Goal: Information Seeking & Learning: Check status

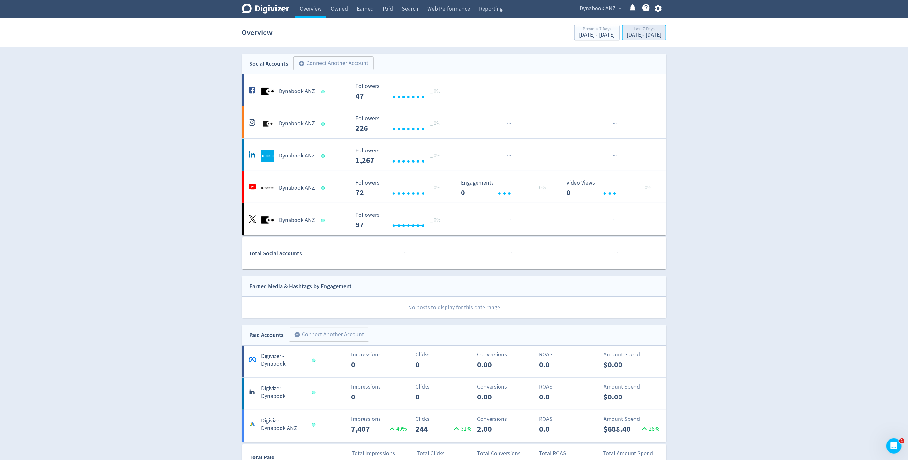
click at [627, 33] on div "[DATE] - [DATE]" at bounding box center [644, 35] width 34 height 6
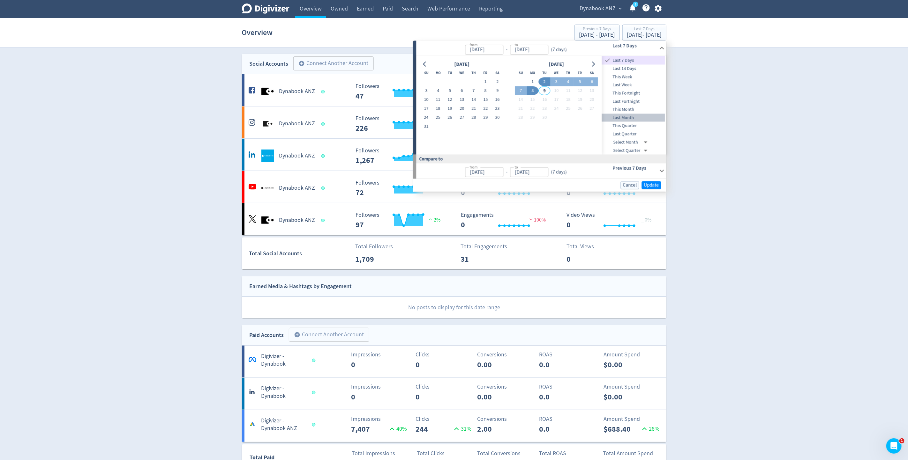
click at [622, 118] on span "Last Month" at bounding box center [633, 117] width 63 height 7
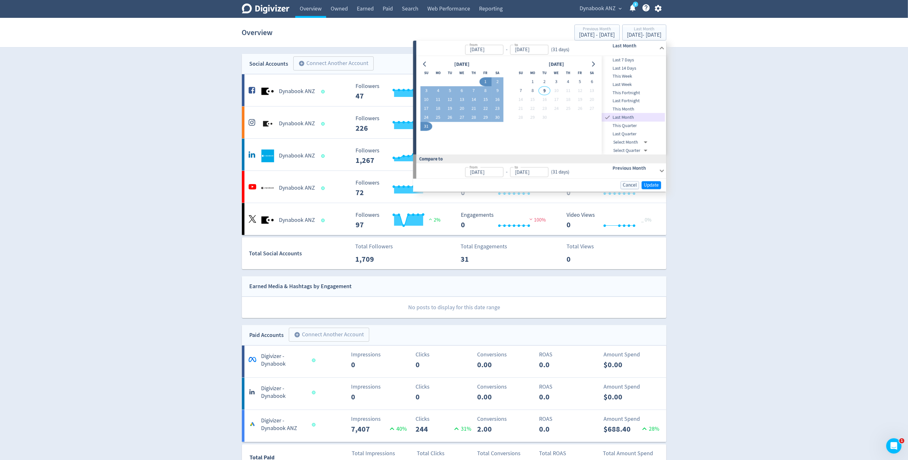
type input "[DATE]"
click at [652, 185] on span "Update" at bounding box center [651, 185] width 15 height 5
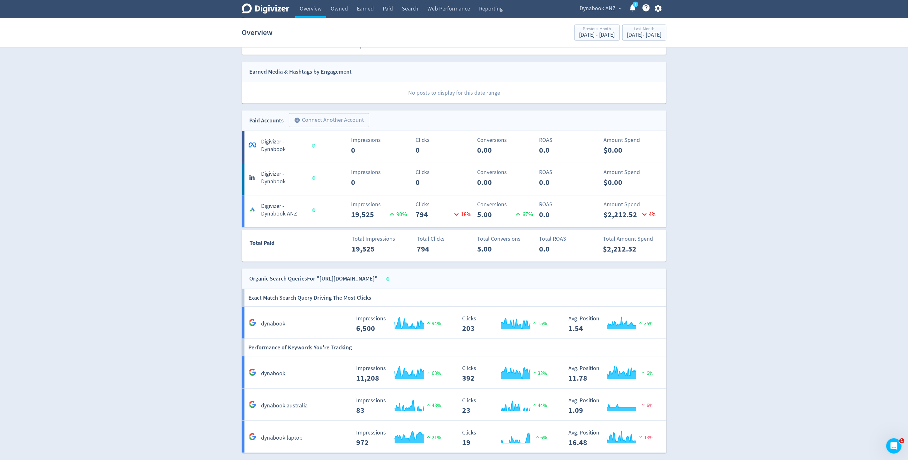
scroll to position [240, 0]
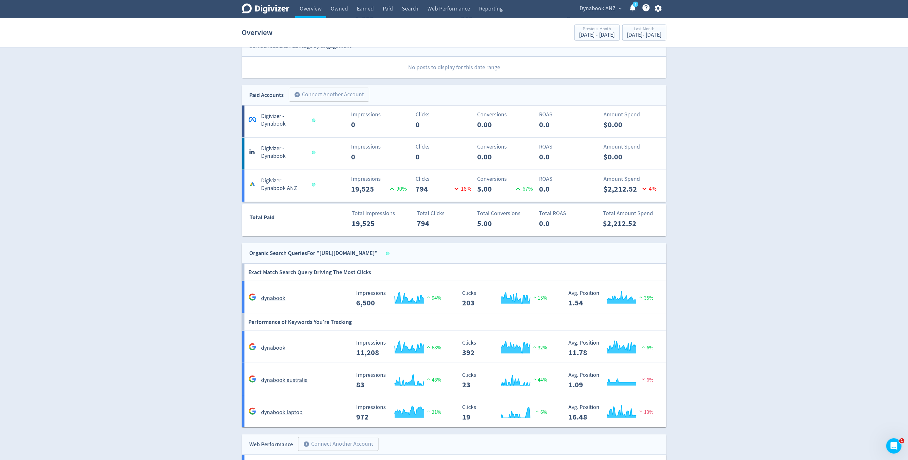
click at [279, 187] on h5 "Digivizer - Dynabook ANZ" at bounding box center [283, 184] width 45 height 15
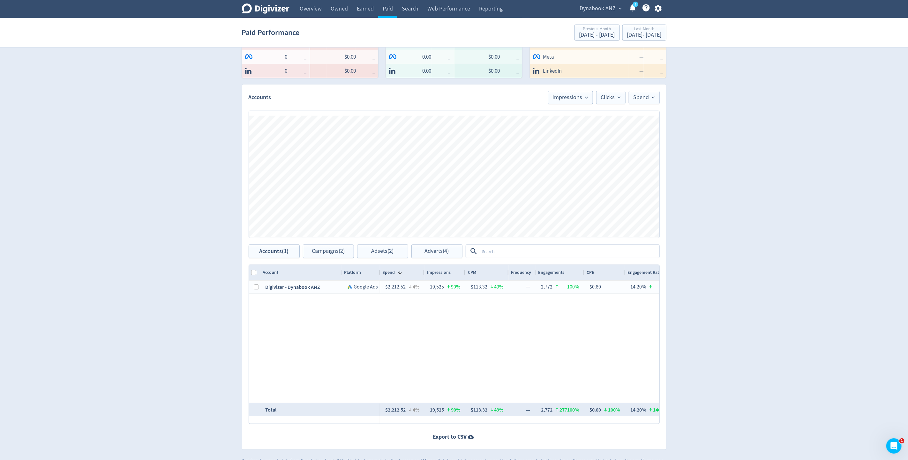
scroll to position [153, 0]
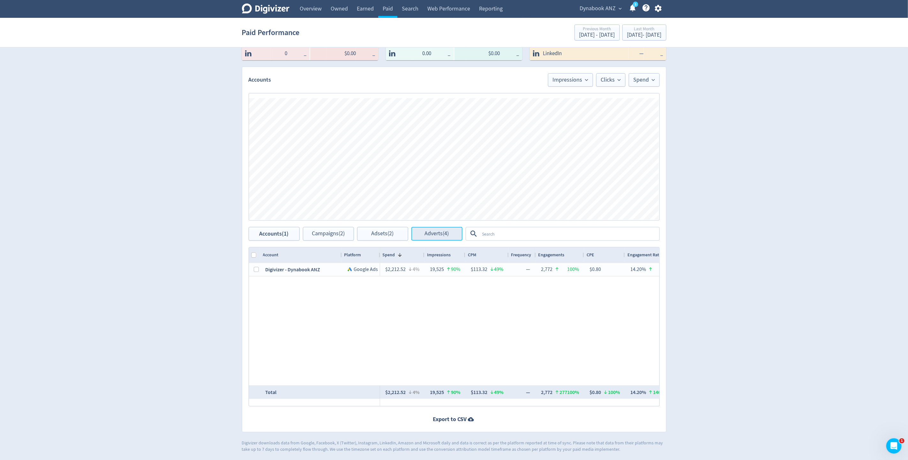
click at [450, 234] on button "Adverts (4)" at bounding box center [436, 234] width 51 height 14
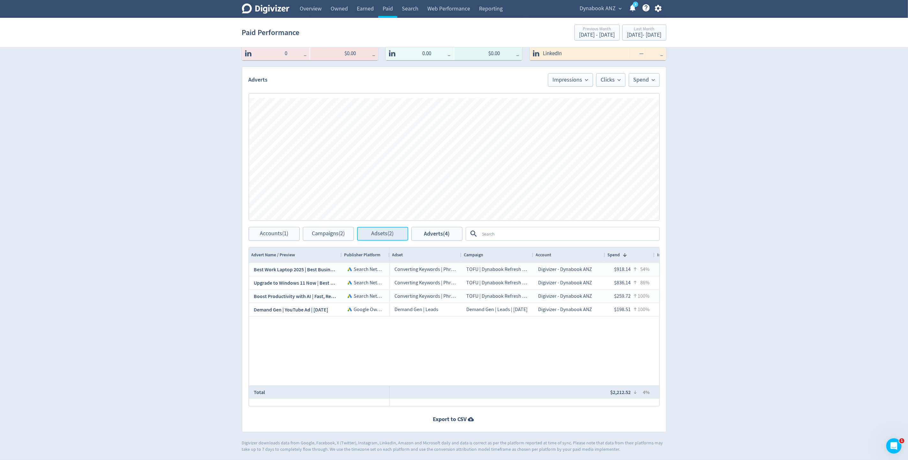
click at [380, 229] on button "Adsets (2)" at bounding box center [382, 234] width 51 height 14
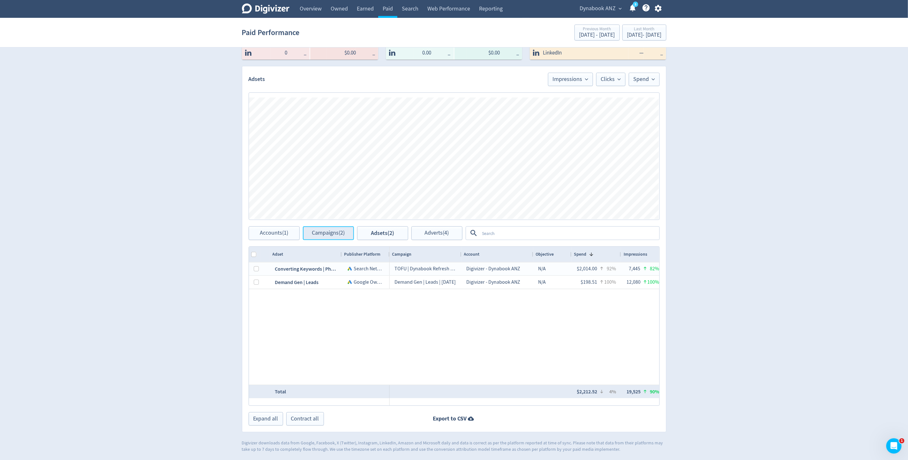
click at [326, 231] on span "Campaigns (2)" at bounding box center [328, 233] width 33 height 6
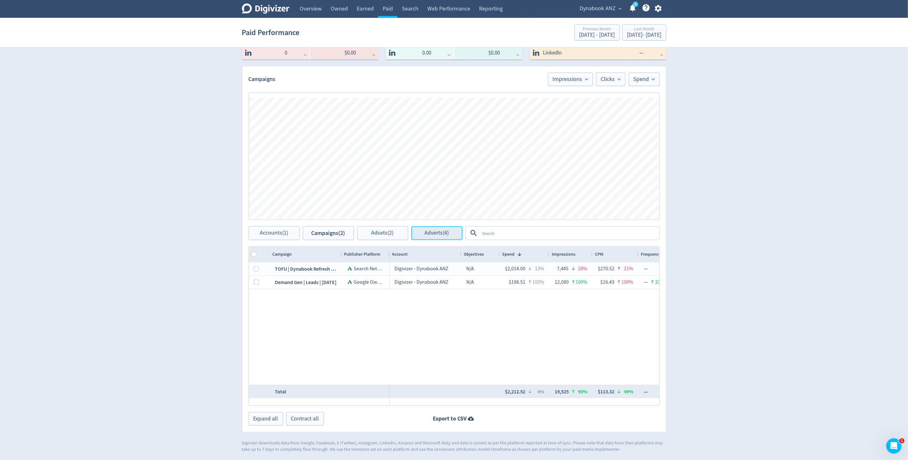
click at [438, 233] on span "Adverts (4)" at bounding box center [437, 233] width 24 height 6
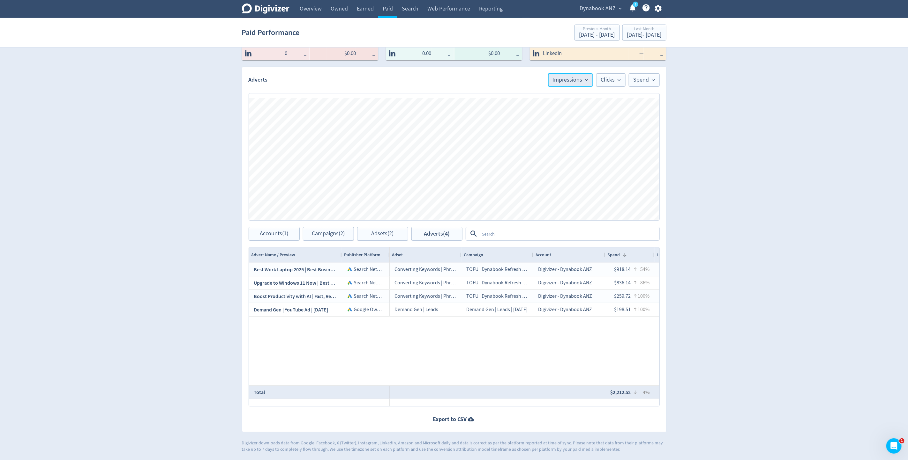
click at [581, 82] on span "Impressions" at bounding box center [570, 80] width 35 height 6
click at [769, 90] on div "Digivizer Logo [PERSON_NAME] Logo Overview Owned Earned Paid Search Web Perform…" at bounding box center [454, 150] width 908 height 605
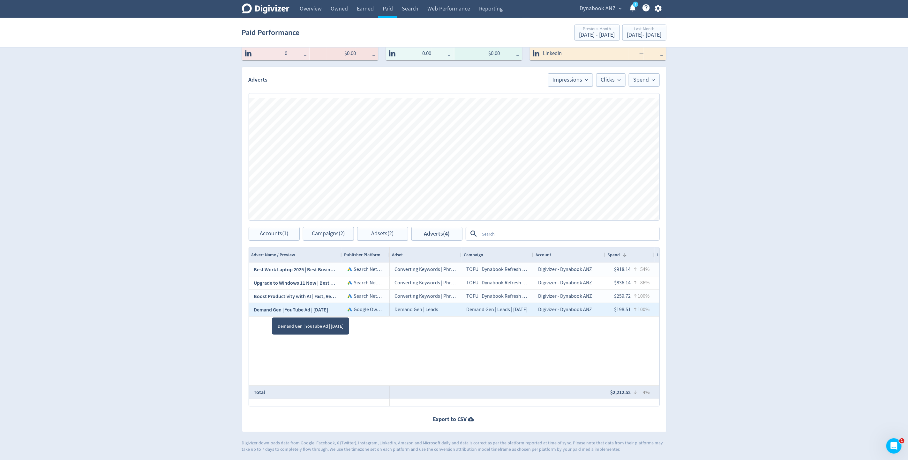
click at [272, 312] on span "Demand Gen | YouTube Ad | [DATE]" at bounding box center [291, 310] width 74 height 7
click at [430, 312] on div "Demand Gen | Leads" at bounding box center [426, 309] width 72 height 13
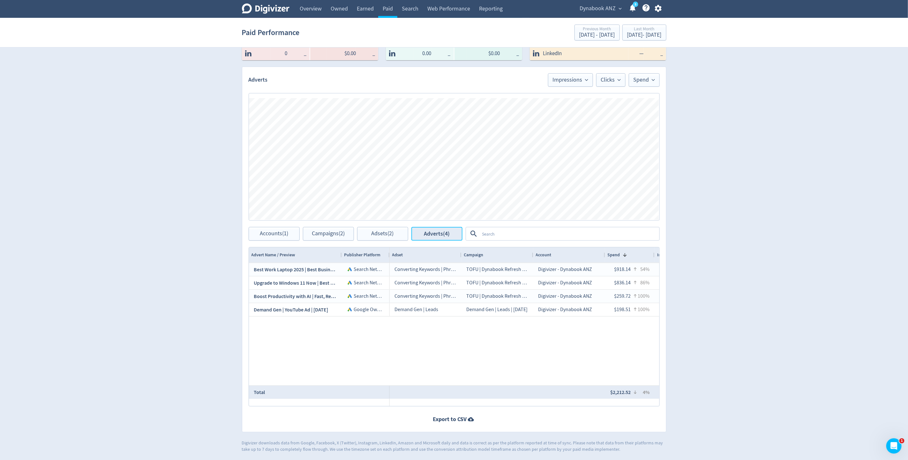
click at [448, 237] on span "Adverts (4)" at bounding box center [437, 234] width 26 height 6
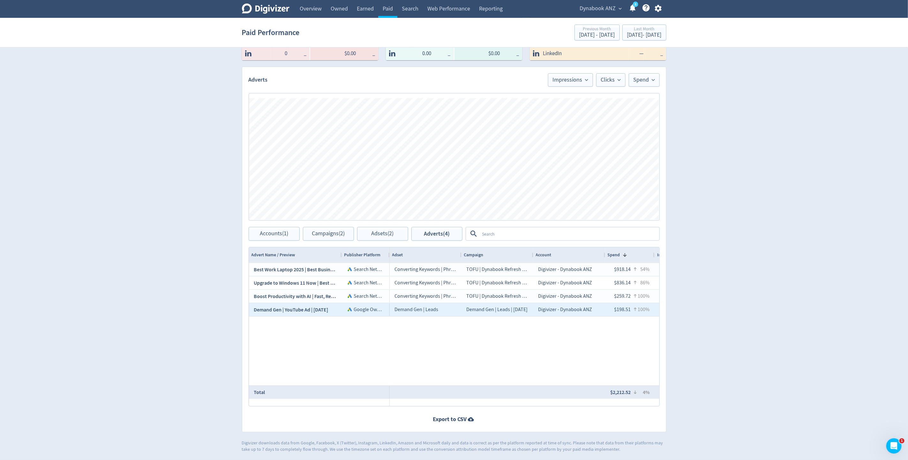
click at [361, 307] on span "Google Owned Channels" at bounding box center [380, 310] width 53 height 6
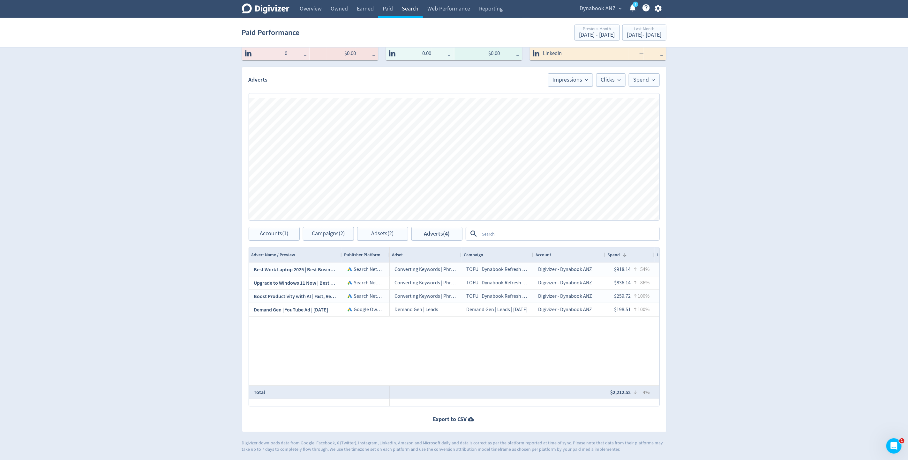
click at [416, 7] on link "Search" at bounding box center [410, 9] width 26 height 18
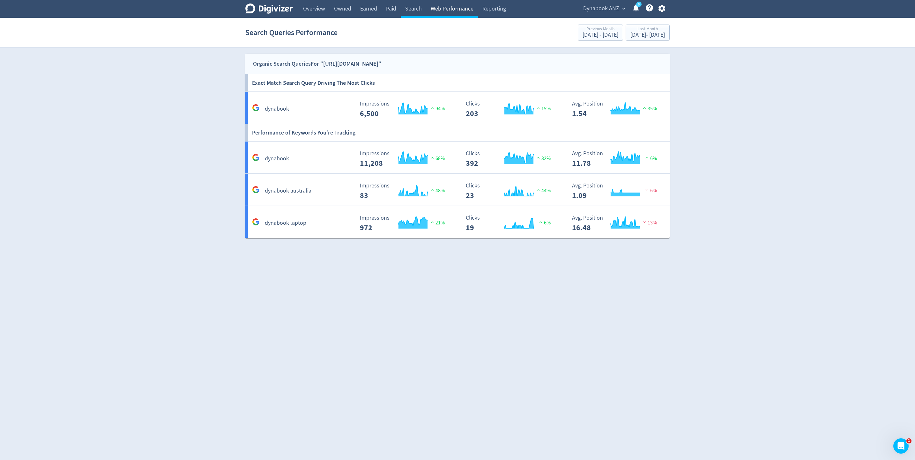
click at [440, 10] on link "Web Performance" at bounding box center [452, 9] width 52 height 18
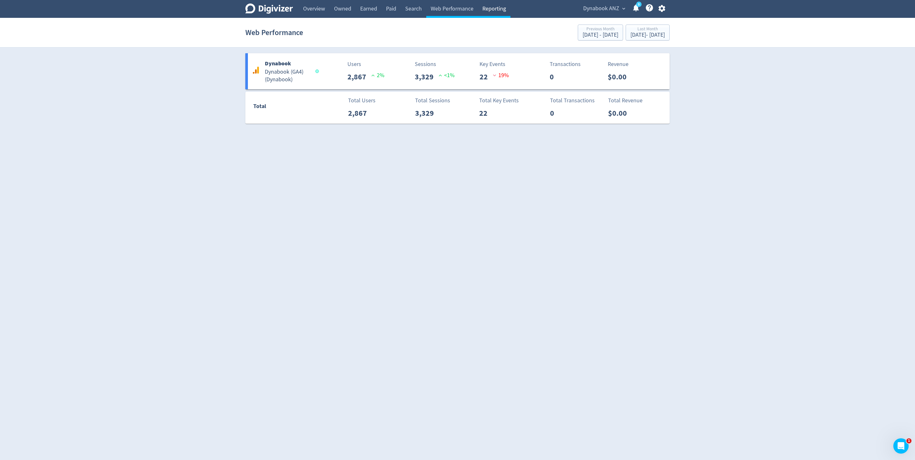
click at [497, 10] on link "Reporting" at bounding box center [494, 9] width 33 height 18
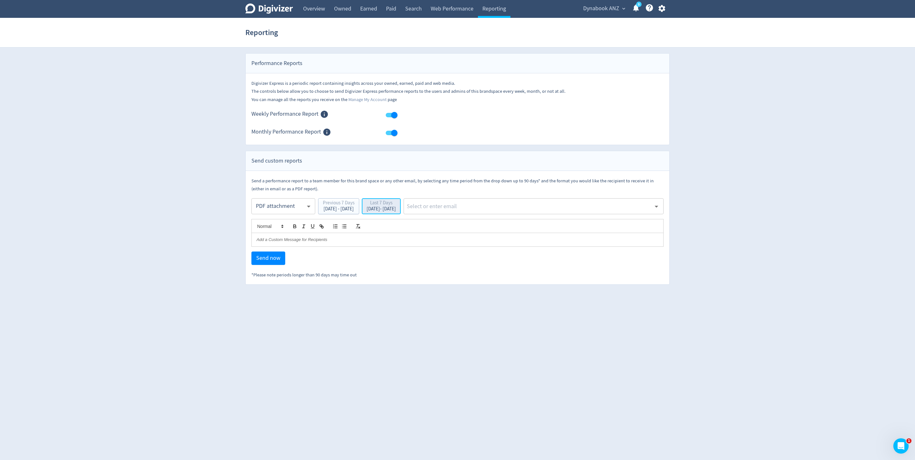
click at [396, 207] on div "Last 7 Days" at bounding box center [381, 204] width 29 height 6
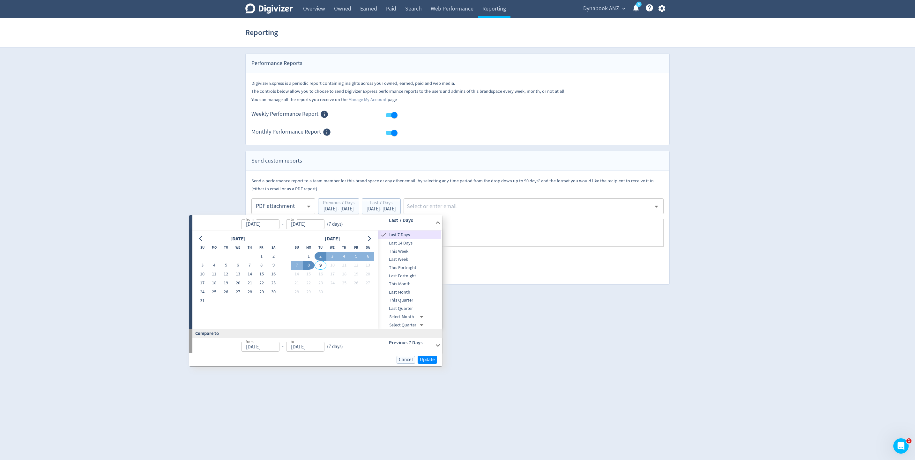
click at [398, 292] on span "Last Month" at bounding box center [409, 292] width 63 height 7
type input "[DATE]"
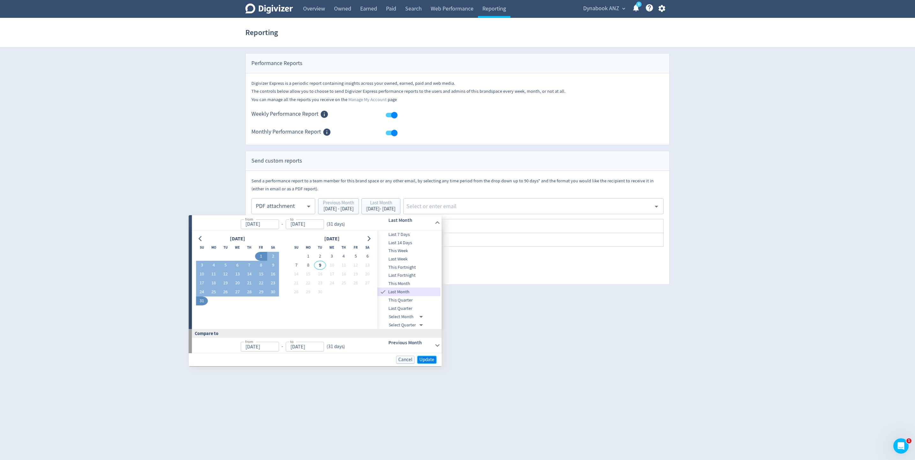
click at [422, 362] on span "Update" at bounding box center [427, 360] width 15 height 5
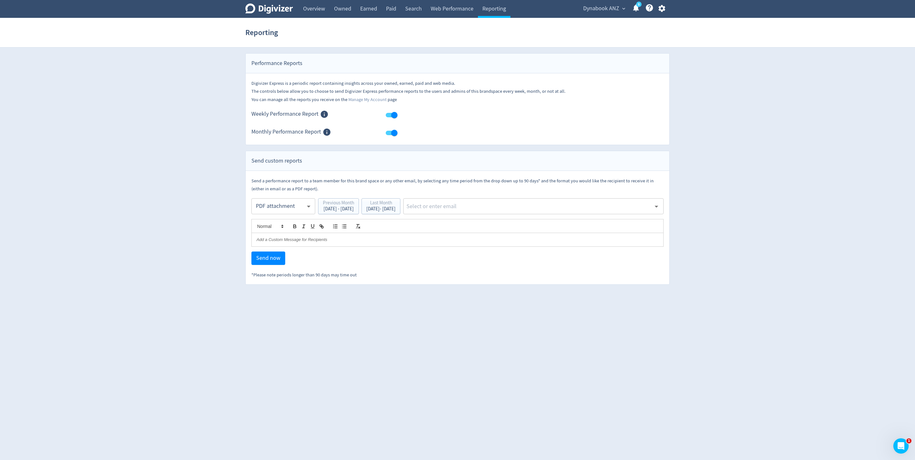
click at [307, 211] on body "Digivizer Logo [PERSON_NAME] Logo Overview Owned Earned Paid Search Web Perform…" at bounding box center [457, 142] width 915 height 285
click at [266, 225] on div "Email" at bounding box center [283, 223] width 53 height 14
type input "html"
click at [262, 261] on span "Send now" at bounding box center [268, 259] width 24 height 6
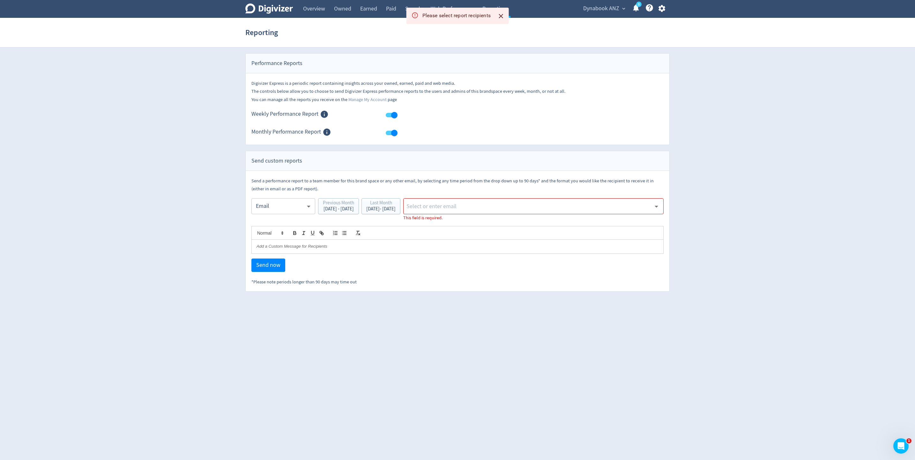
click at [500, 207] on input "text" at bounding box center [528, 207] width 245 height 10
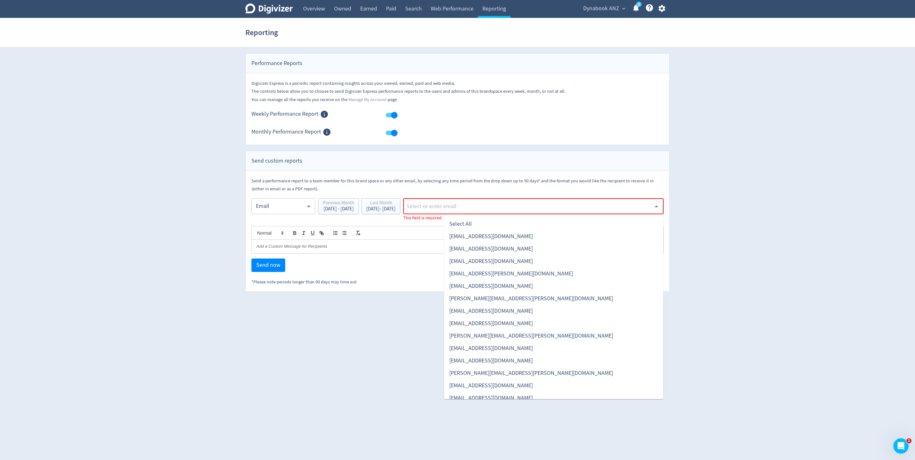
click at [495, 234] on li "[EMAIL_ADDRESS][DOMAIN_NAME]" at bounding box center [553, 236] width 219 height 12
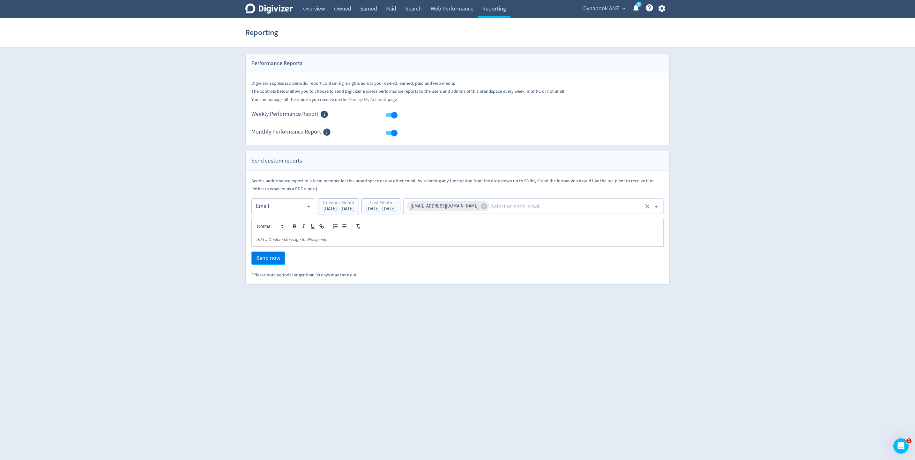
click at [262, 258] on span "Send now" at bounding box center [268, 259] width 24 height 6
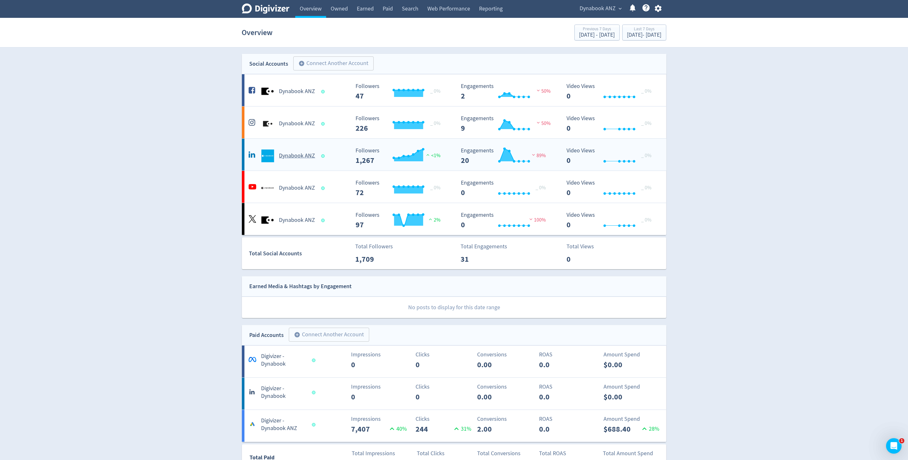
drag, startPoint x: 0, startPoint y: 0, endPoint x: 265, endPoint y: 158, distance: 308.8
click at [265, 158] on img at bounding box center [267, 156] width 13 height 13
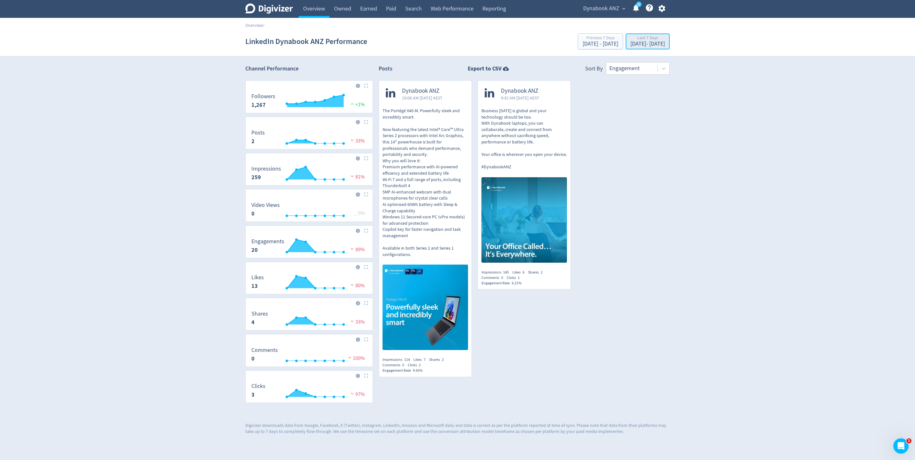
click at [658, 40] on div "Last 7 Days" at bounding box center [647, 38] width 34 height 5
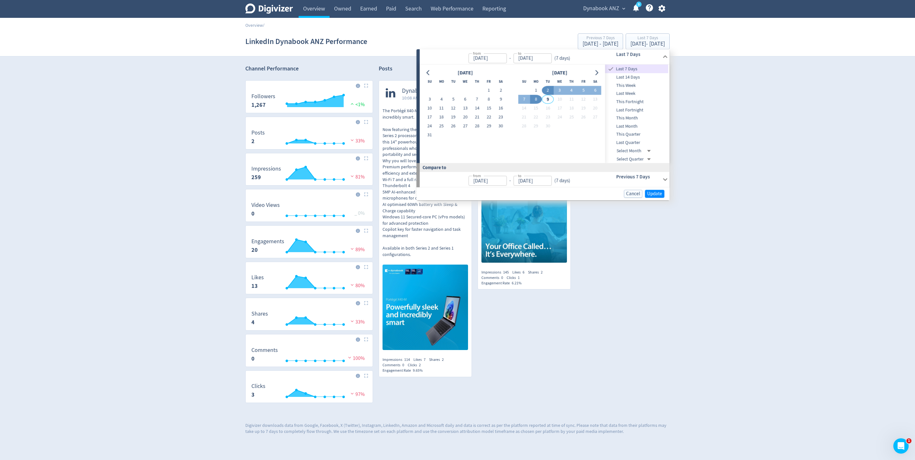
click at [636, 123] on span "Last Month" at bounding box center [636, 126] width 63 height 7
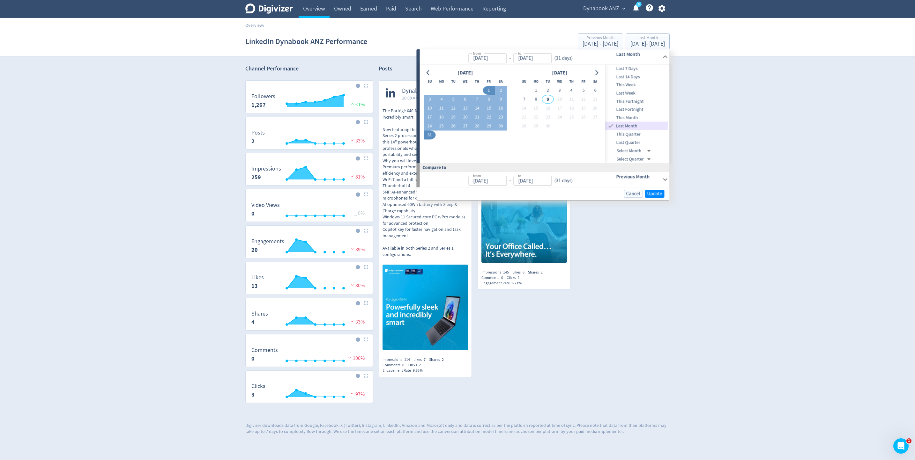
type input "[DATE]"
click at [658, 193] on span "Update" at bounding box center [654, 193] width 15 height 5
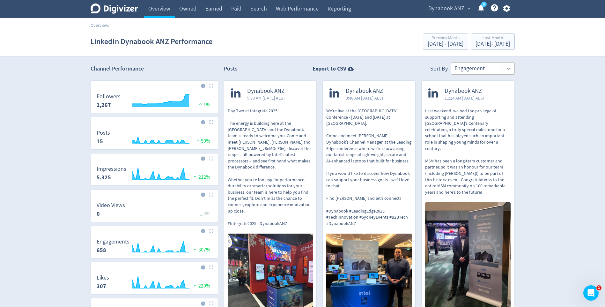
click at [510, 70] on icon at bounding box center [509, 68] width 6 height 6
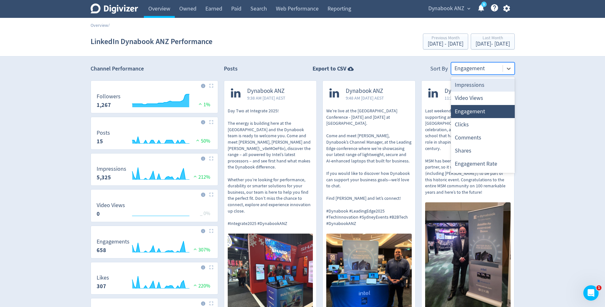
click at [461, 86] on div "Impressions" at bounding box center [483, 84] width 64 height 13
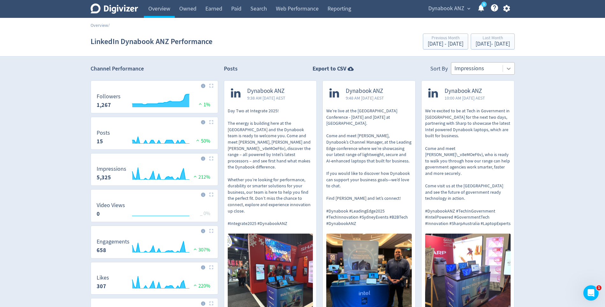
click at [510, 70] on icon at bounding box center [509, 68] width 6 height 6
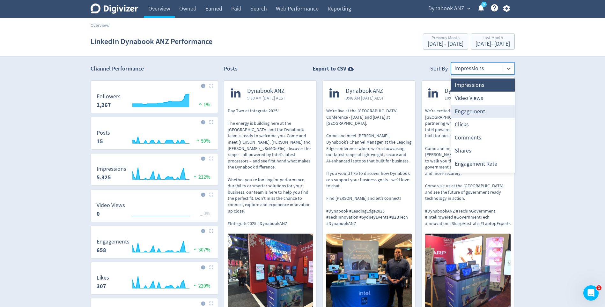
click at [477, 110] on div "Engagement" at bounding box center [483, 111] width 64 height 13
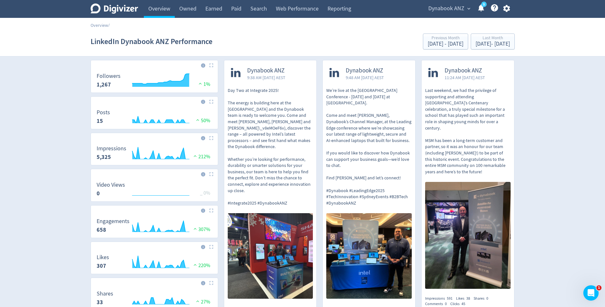
scroll to position [32, 0]
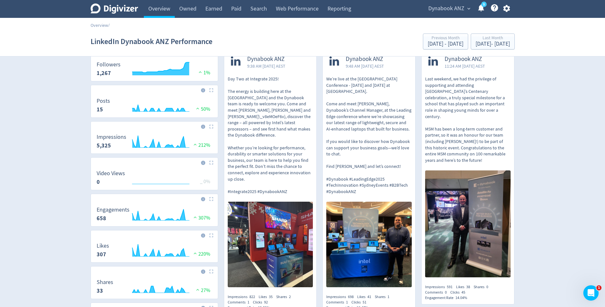
click at [288, 116] on p "Day Two at Integrate 2025! The energy is building here at the ICC Sydney and th…" at bounding box center [271, 135] width 86 height 119
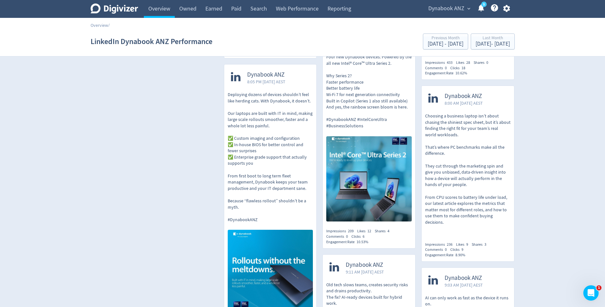
scroll to position [670, 0]
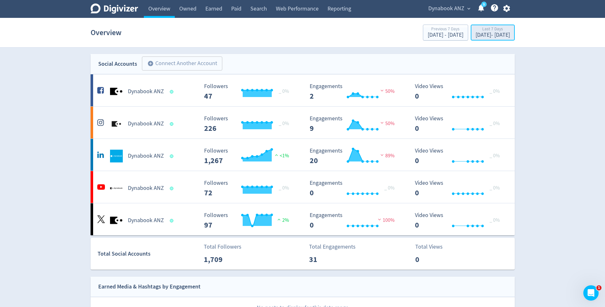
click at [502, 34] on div "[DATE] - [DATE]" at bounding box center [493, 35] width 34 height 6
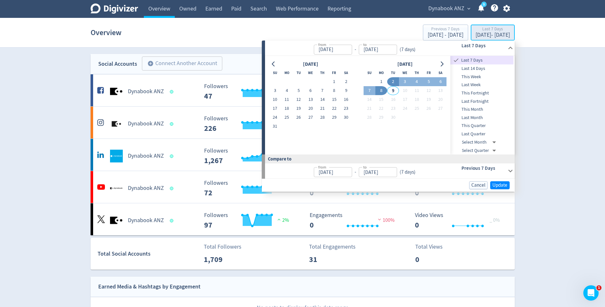
type input "[DATE]"
click at [488, 34] on div "[DATE] - [DATE]" at bounding box center [493, 35] width 34 height 6
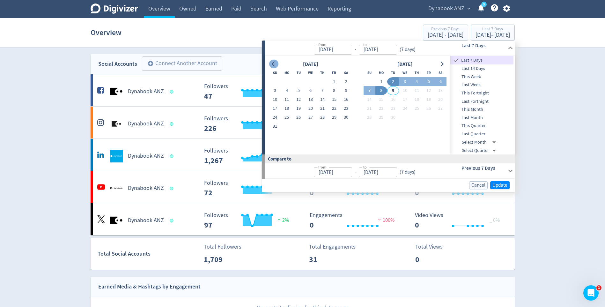
click at [274, 66] on icon "Go to previous month" at bounding box center [273, 64] width 5 height 5
click at [297, 80] on button "1" at bounding box center [299, 81] width 12 height 9
type input "[DATE]"
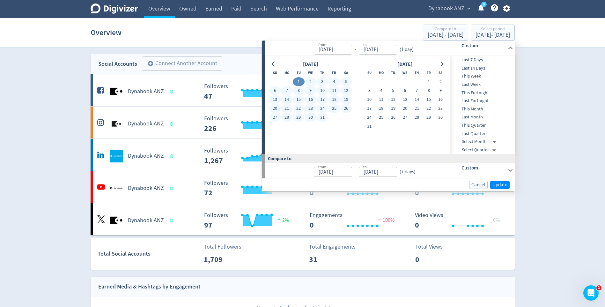
click at [324, 115] on button "31" at bounding box center [322, 117] width 12 height 9
type input "[DATE]"
type input "May 31, 2025"
type input "Jun 30, 2025"
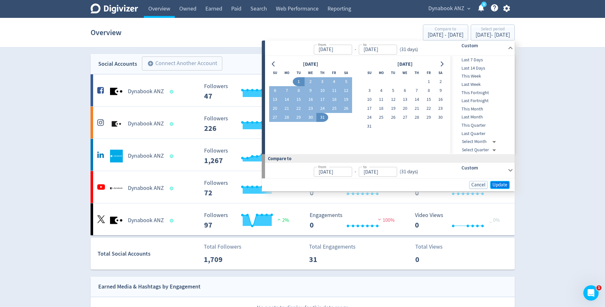
click at [506, 184] on span "Update" at bounding box center [500, 184] width 15 height 5
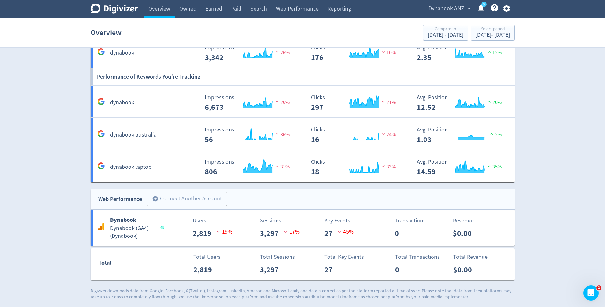
scroll to position [487, 0]
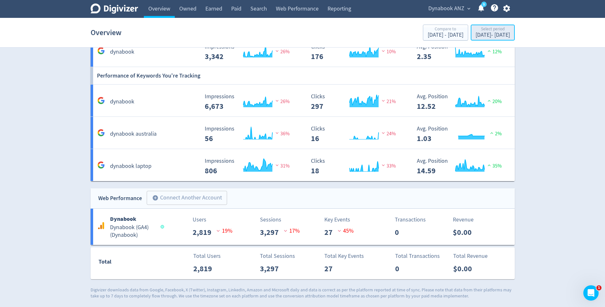
click at [493, 34] on div "Jul 1, 2025 - Jul 31, 2025" at bounding box center [493, 35] width 34 height 6
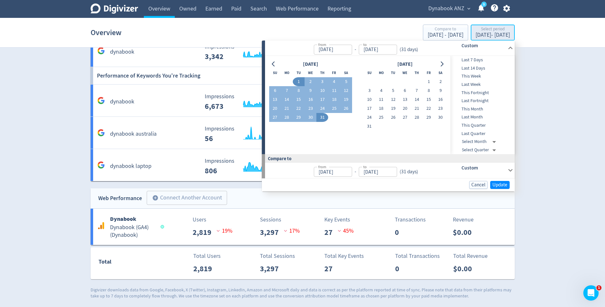
type input "[DATE]"
type input "May 31, 2025"
type input "Jun 30, 2025"
click at [276, 65] on icon "Go to previous month" at bounding box center [273, 64] width 5 height 5
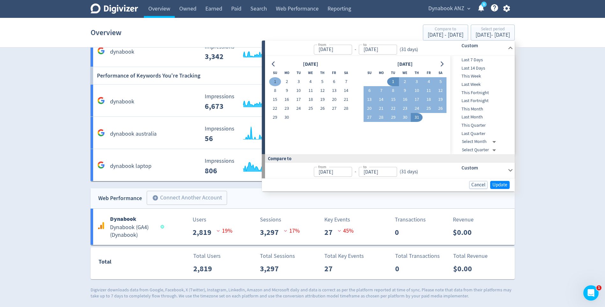
click at [277, 81] on button "1" at bounding box center [275, 81] width 12 height 9
type input "Jun 01, 2025"
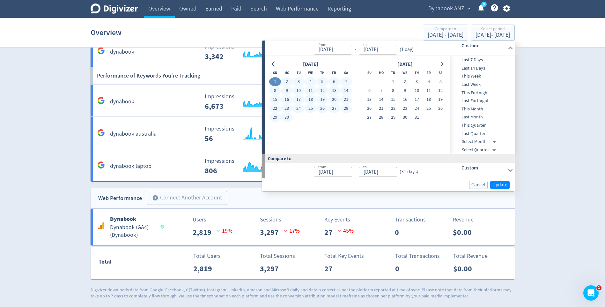
click at [285, 116] on button "30" at bounding box center [287, 117] width 12 height 9
type input "Jun 30, 2025"
type input "May 02, 2025"
type input "May 31, 2025"
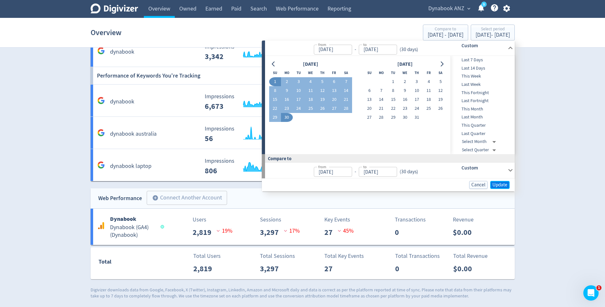
click at [498, 186] on span "Update" at bounding box center [500, 184] width 15 height 5
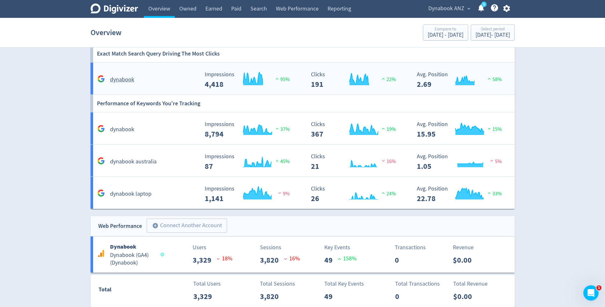
scroll to position [635, 0]
